Goal: Entertainment & Leisure: Consume media (video, audio)

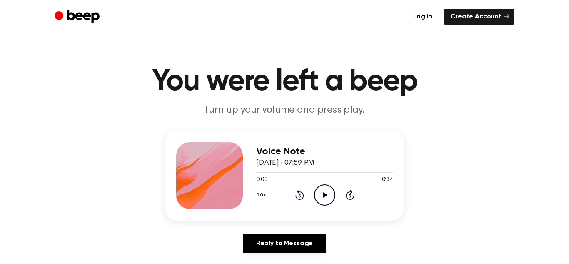
click at [323, 194] on icon at bounding box center [325, 194] width 5 height 5
click at [323, 192] on icon at bounding box center [325, 194] width 5 height 5
click at [326, 189] on icon "Play Audio" at bounding box center [324, 194] width 21 height 21
